Goal: Transaction & Acquisition: Book appointment/travel/reservation

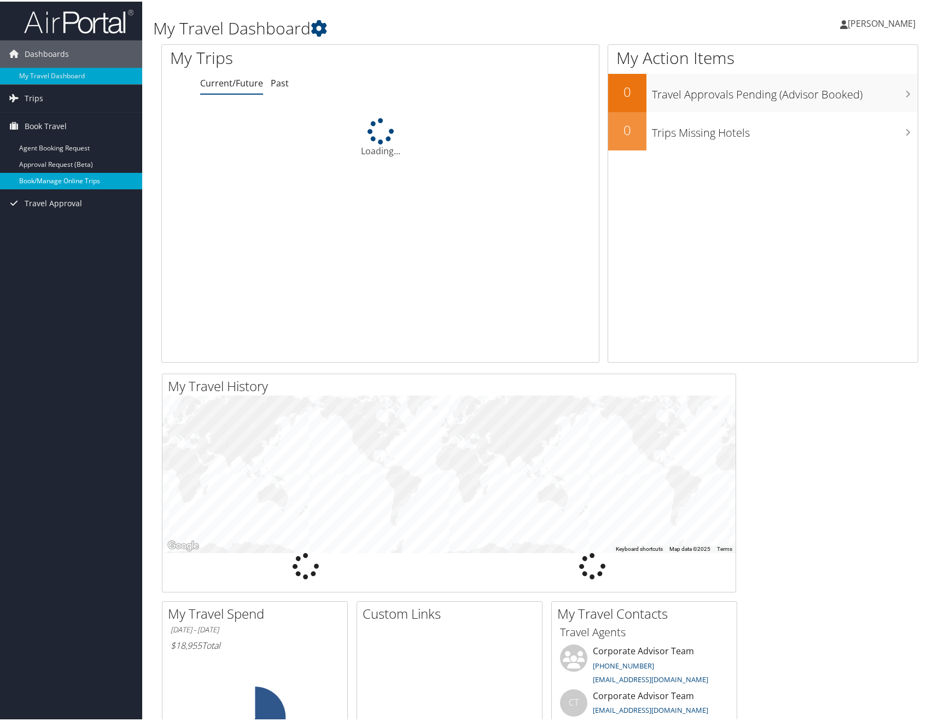
click at [62, 178] on link "Book/Manage Online Trips" at bounding box center [71, 179] width 142 height 16
